Goal: Task Accomplishment & Management: Use online tool/utility

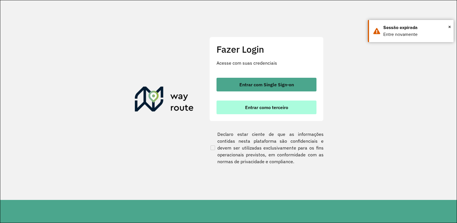
click at [260, 101] on button "Entrar como terceiro" at bounding box center [266, 108] width 100 height 14
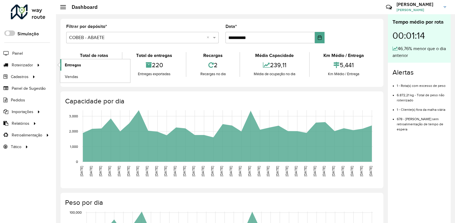
click at [77, 66] on span "Entregas" at bounding box center [73, 65] width 16 height 6
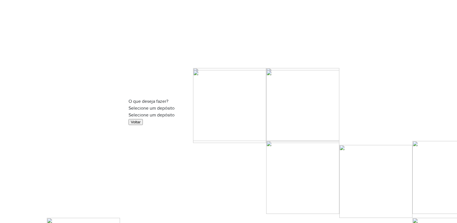
click at [205, 114] on input "text" at bounding box center [228, 116] width 200 height 4
click at [182, 136] on div "COBEB - MATRIZ" at bounding box center [229, 132] width 186 height 7
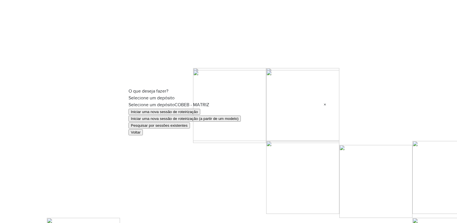
click at [188, 129] on button "Pesquisar por sessões existentes" at bounding box center [158, 126] width 61 height 6
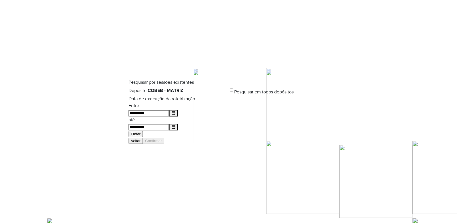
click at [143, 131] on button "Filtrar" at bounding box center [135, 134] width 14 height 6
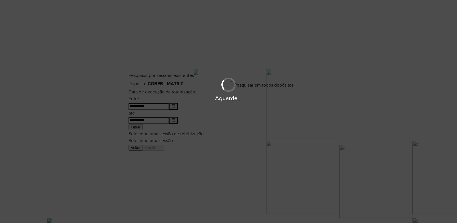
click at [217, 134] on div "Aguarde..." at bounding box center [228, 111] width 457 height 223
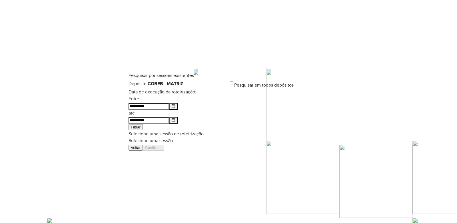
click at [219, 140] on input "text" at bounding box center [228, 142] width 200 height 4
click at [204, 141] on div "978705 - 13/08/2025 18:33" at bounding box center [229, 137] width 186 height 7
click at [164, 151] on button "Confirmar" at bounding box center [153, 148] width 21 height 6
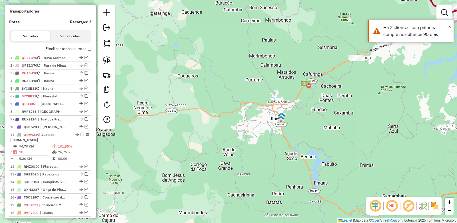
scroll to position [228, 0]
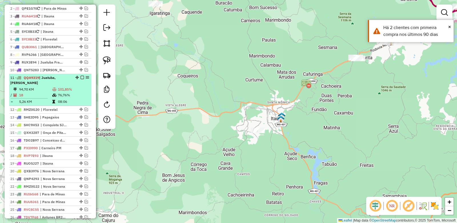
click at [80, 79] on em at bounding box center [81, 77] width 3 height 3
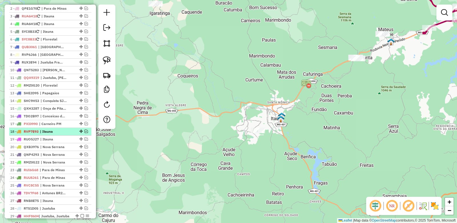
click at [65, 136] on li "18 - RVP7E93 | Itauna" at bounding box center [50, 132] width 82 height 8
select select "**********"
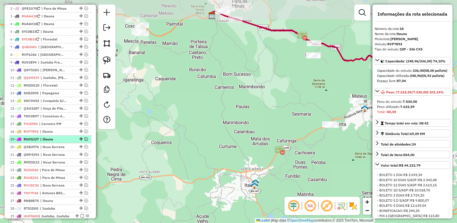
click at [67, 142] on span "| Itauna" at bounding box center [53, 139] width 26 height 5
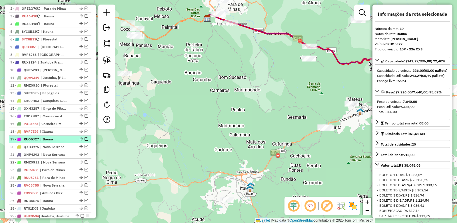
click at [86, 141] on em at bounding box center [85, 139] width 3 height 3
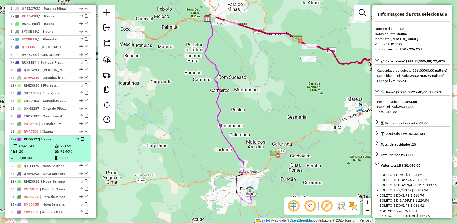
click at [51, 156] on td at bounding box center [32, 155] width 44 height 1
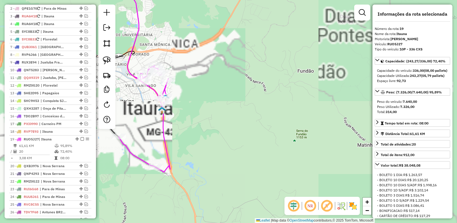
drag, startPoint x: 157, startPoint y: 147, endPoint x: 195, endPoint y: 154, distance: 38.6
click at [195, 154] on div "Janela de atendimento Grade de atendimento Capacidade Transportadoras Veículos …" at bounding box center [228, 111] width 457 height 223
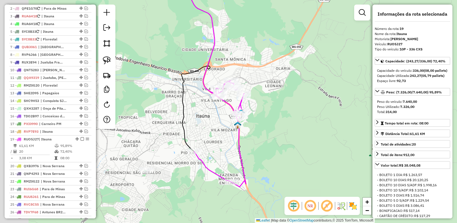
drag, startPoint x: 172, startPoint y: 128, endPoint x: 219, endPoint y: 135, distance: 46.7
click at [219, 135] on div "Janela de atendimento Grade de atendimento Capacidade Transportadoras Veículos …" at bounding box center [228, 111] width 457 height 223
